Goal: Book appointment/travel/reservation

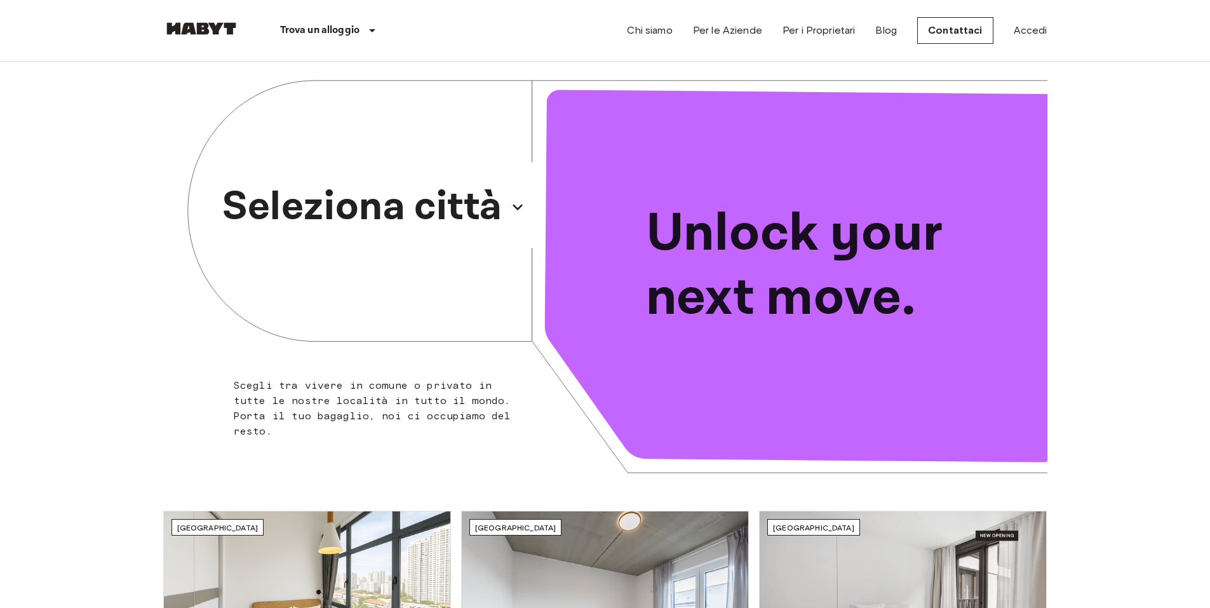
click at [414, 188] on p "Seleziona città" at bounding box center [362, 207] width 280 height 61
